Goal: Check status

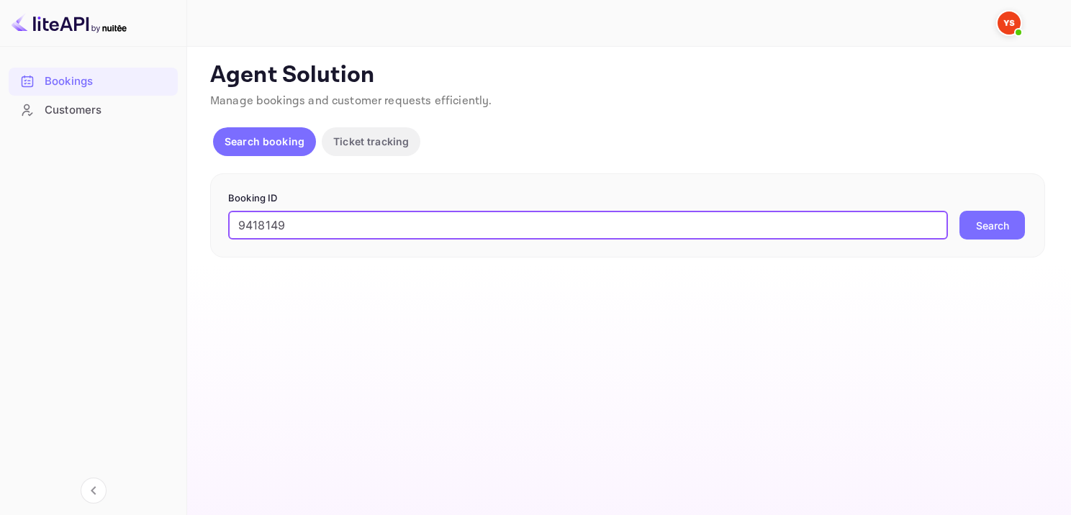
type input "9418149"
click at [1008, 225] on button "Search" at bounding box center [993, 225] width 66 height 29
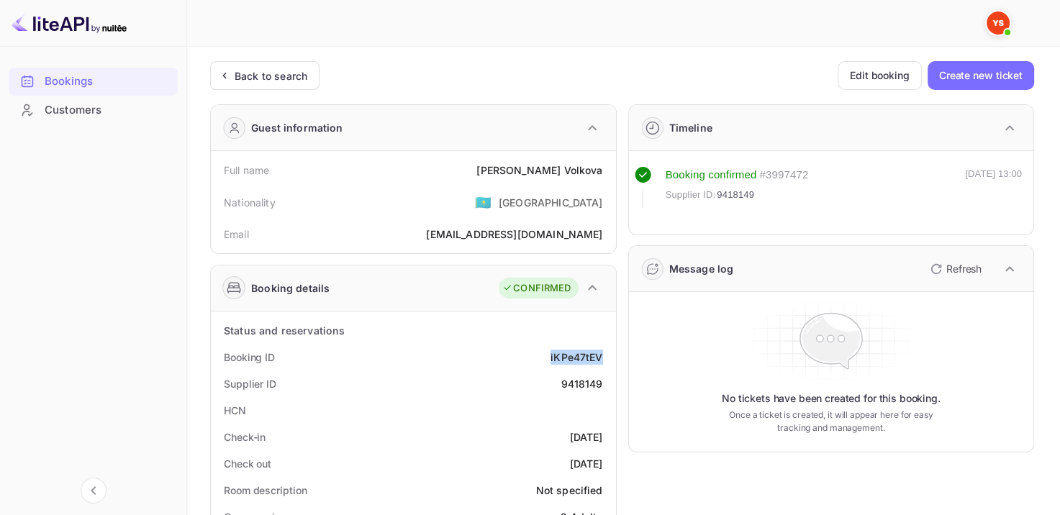
drag, startPoint x: 541, startPoint y: 357, endPoint x: 608, endPoint y: 351, distance: 67.2
click at [608, 351] on div "Booking ID iKPe47tEV" at bounding box center [414, 357] width 394 height 27
copy div "iKPe47tEV"
drag, startPoint x: 538, startPoint y: 163, endPoint x: 605, endPoint y: 167, distance: 66.3
click at [605, 167] on div "Full name [PERSON_NAME]" at bounding box center [414, 170] width 394 height 27
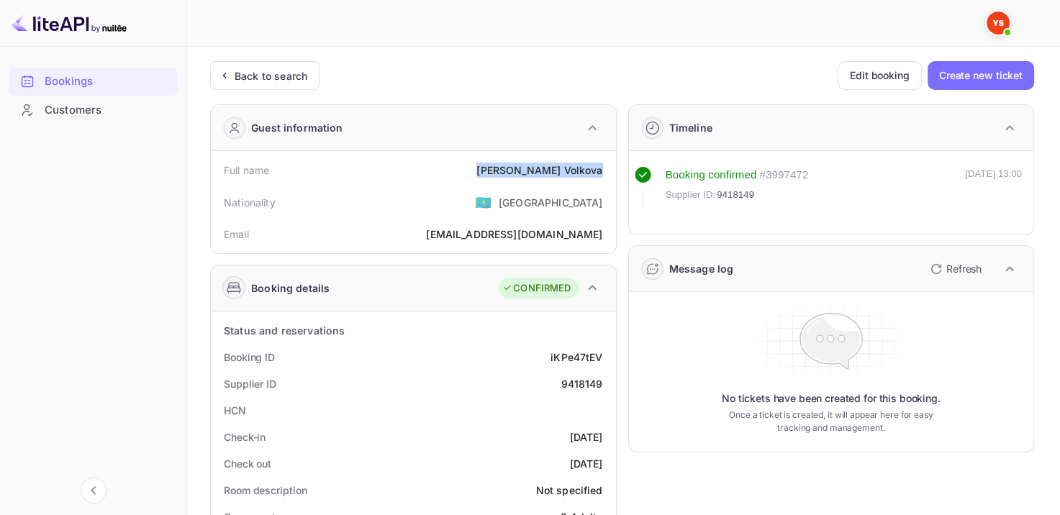
copy div "[PERSON_NAME]"
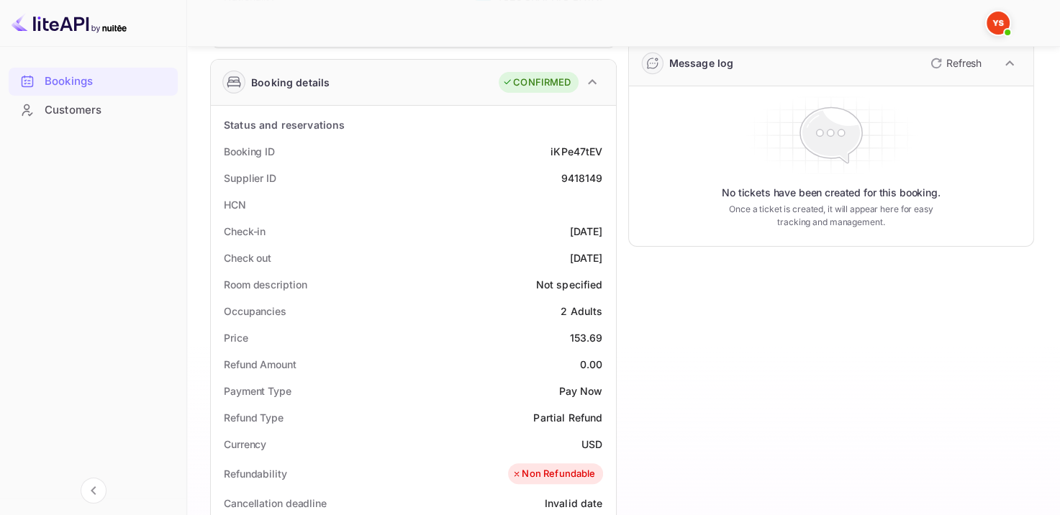
scroll to position [288, 0]
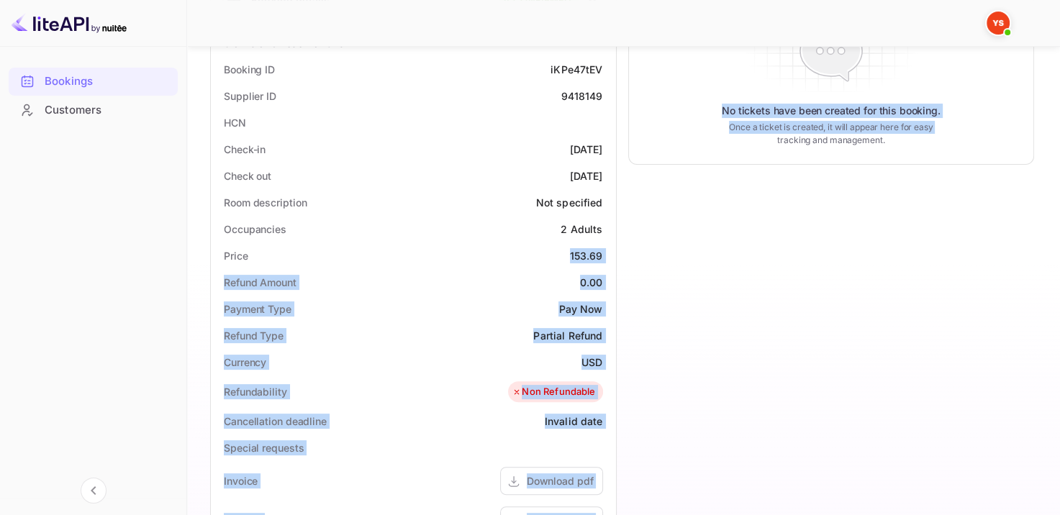
drag, startPoint x: 553, startPoint y: 253, endPoint x: 620, endPoint y: 259, distance: 68.0
click at [620, 259] on div "Guest information Full name [PERSON_NAME] Nationality 🇰🇿 [DEMOGRAPHIC_DATA] Ema…" at bounding box center [617, 316] width 836 height 1023
click at [559, 255] on div "Price 153.69" at bounding box center [414, 256] width 394 height 27
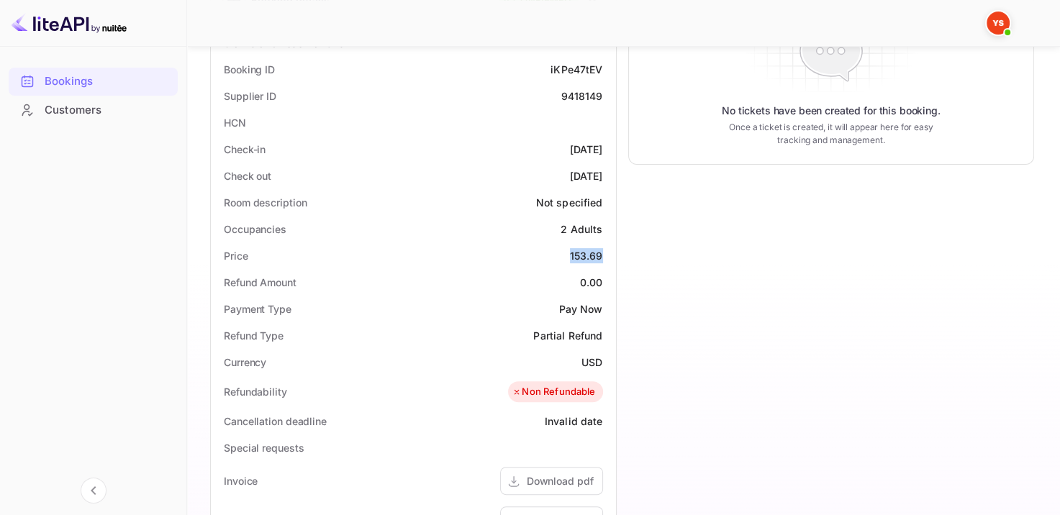
drag, startPoint x: 567, startPoint y: 253, endPoint x: 610, endPoint y: 253, distance: 43.2
click at [610, 253] on div "Status and reservations Booking ID iKPe47tEV Supplier ID 9418149 HCN Check-in […" at bounding box center [413, 420] width 405 height 793
copy div "153.69"
